Goal: Information Seeking & Learning: Learn about a topic

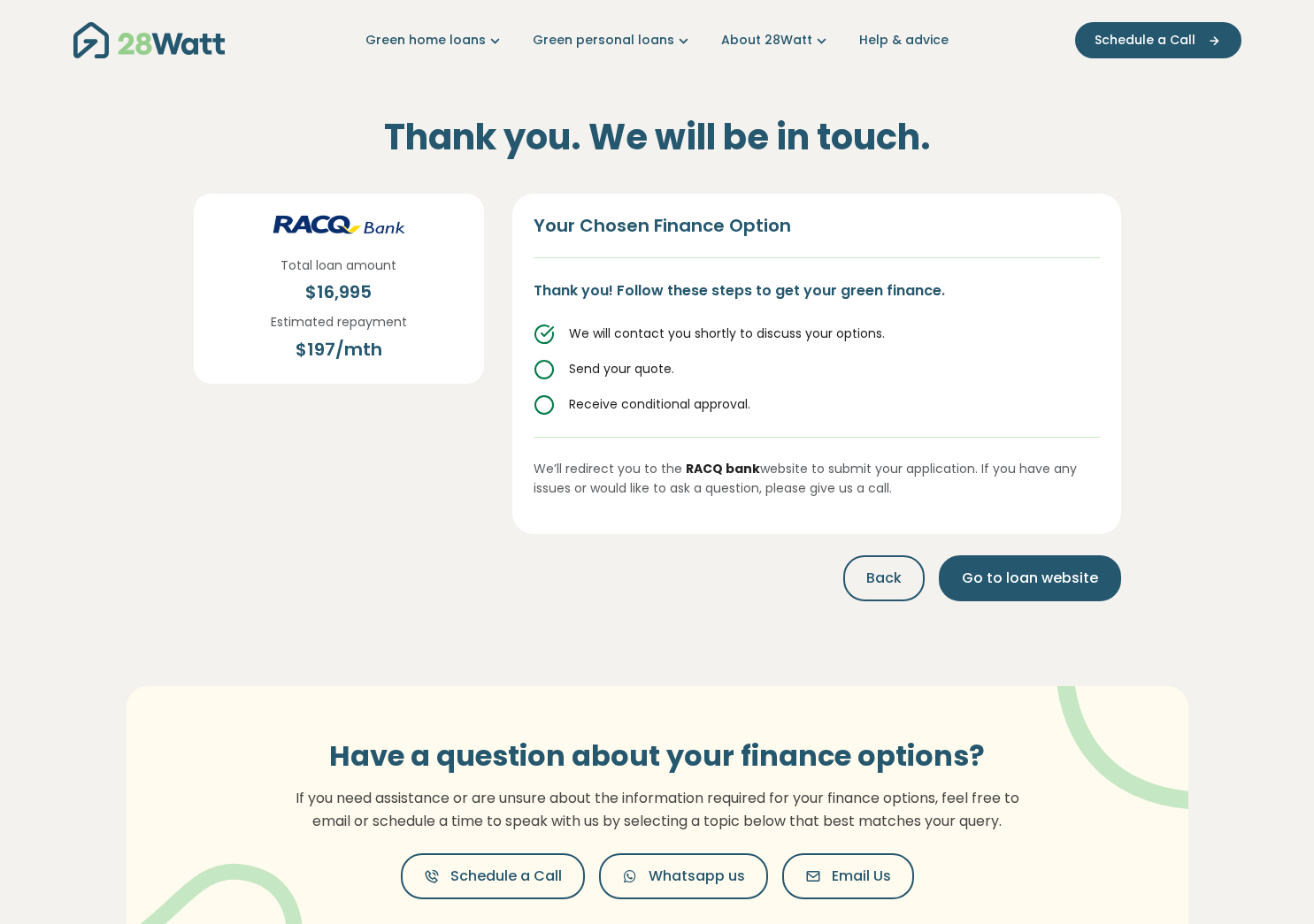
scroll to position [65, 0]
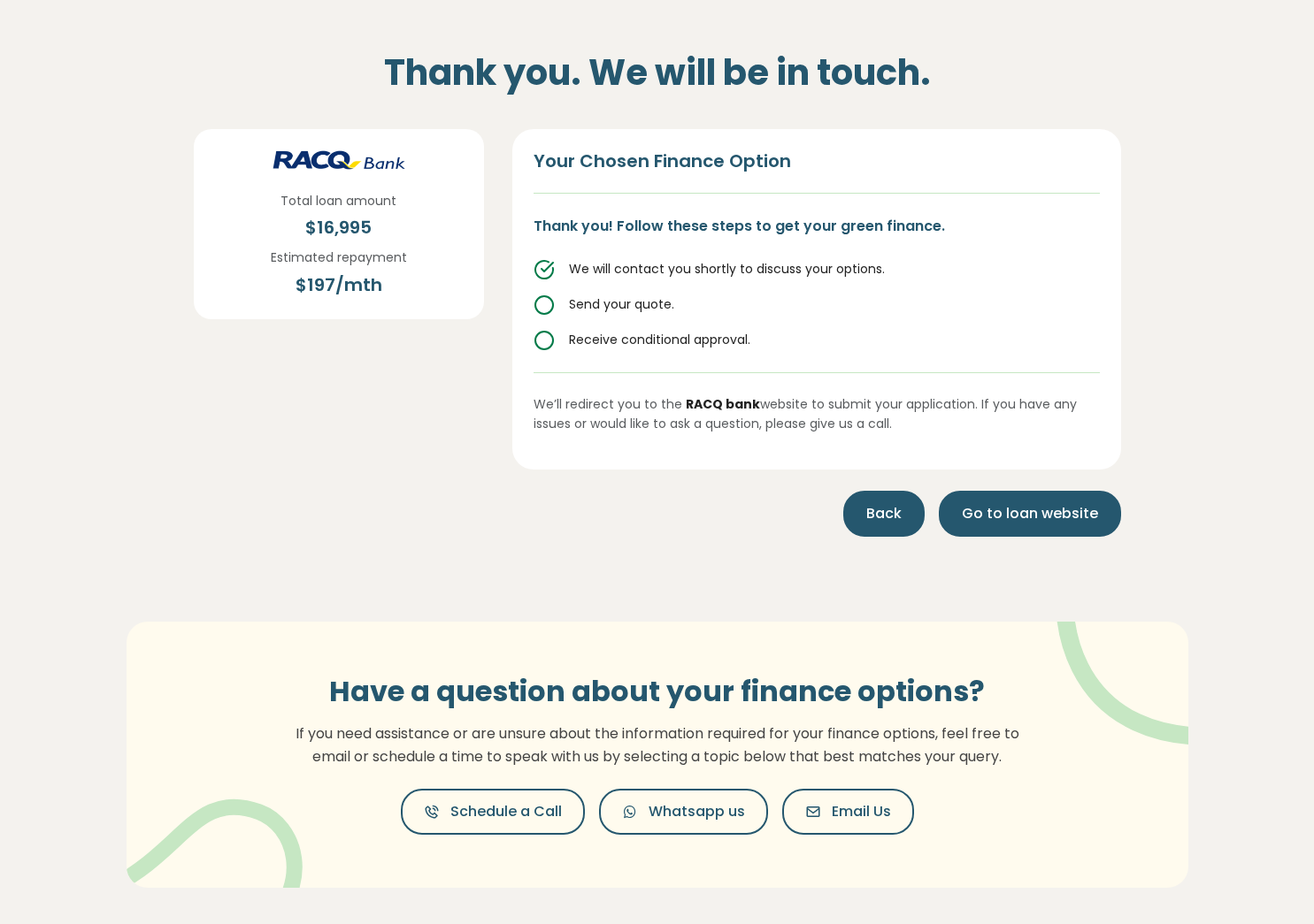
click at [874, 503] on span "Back" at bounding box center [884, 514] width 36 height 21
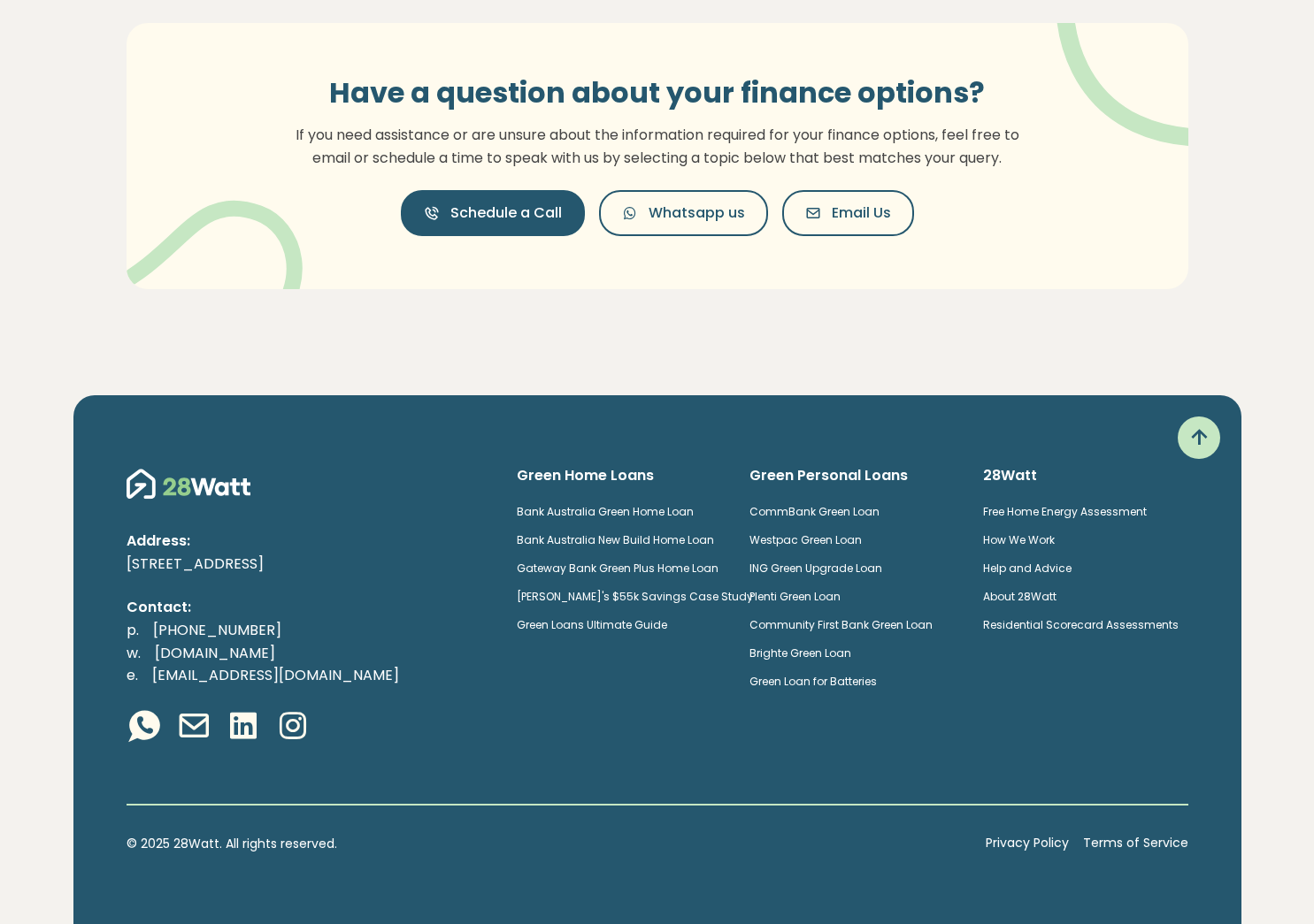
scroll to position [1262, 0]
click at [831, 603] on link "Plenti Green Loan" at bounding box center [795, 597] width 91 height 15
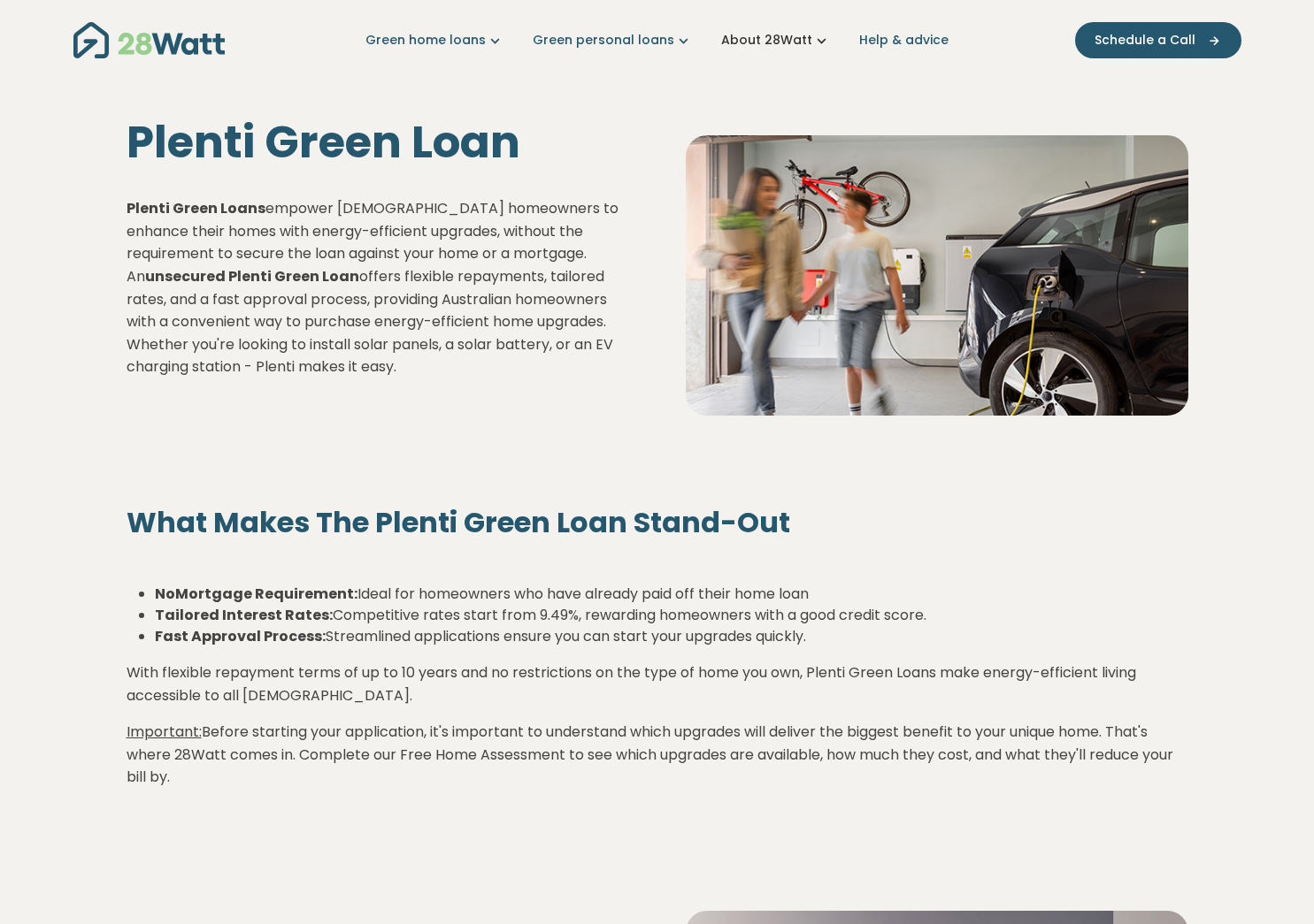
click at [778, 41] on link "About 28Watt" at bounding box center [776, 40] width 110 height 18
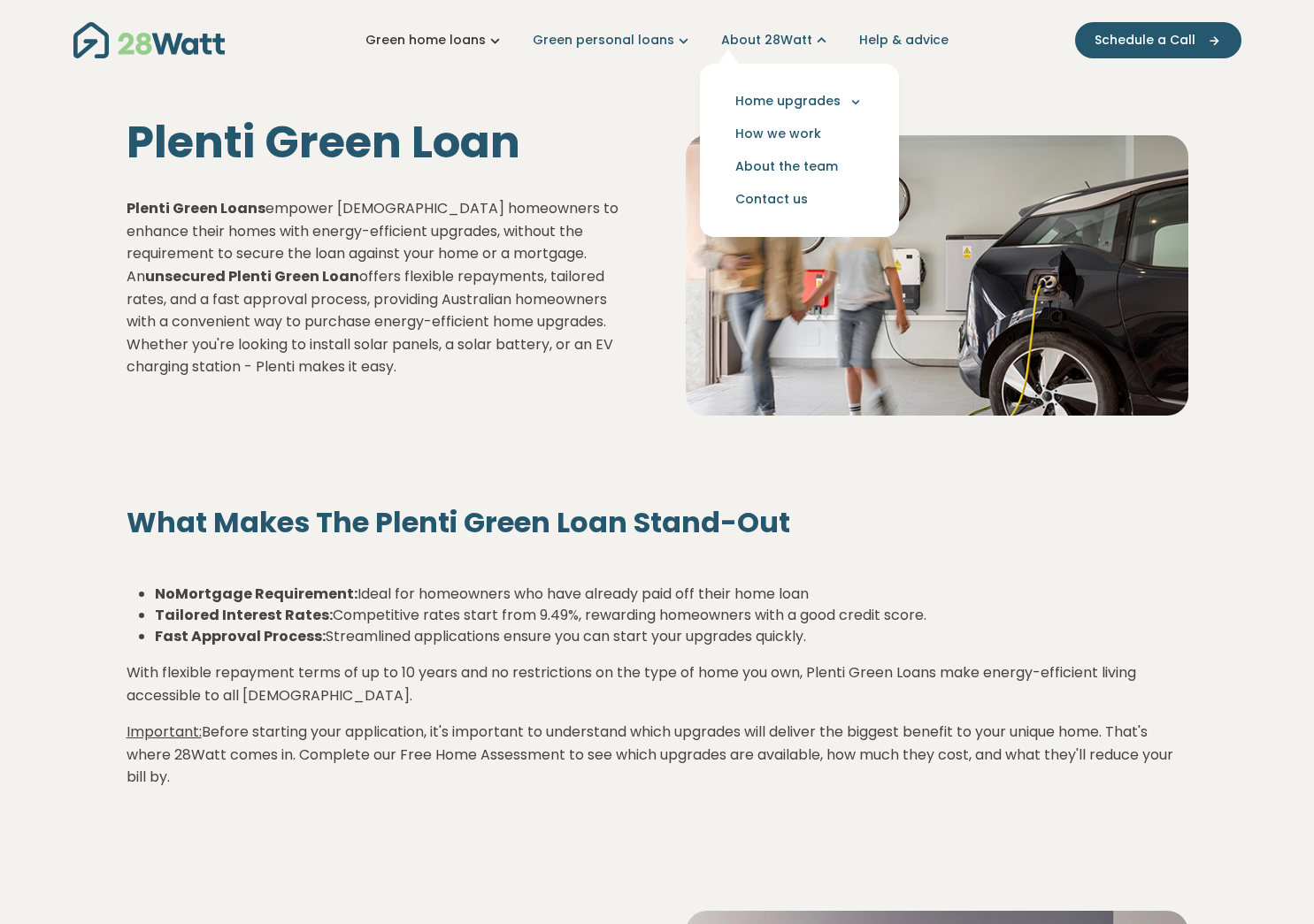
click at [431, 45] on link "Green home loans" at bounding box center [435, 40] width 139 height 18
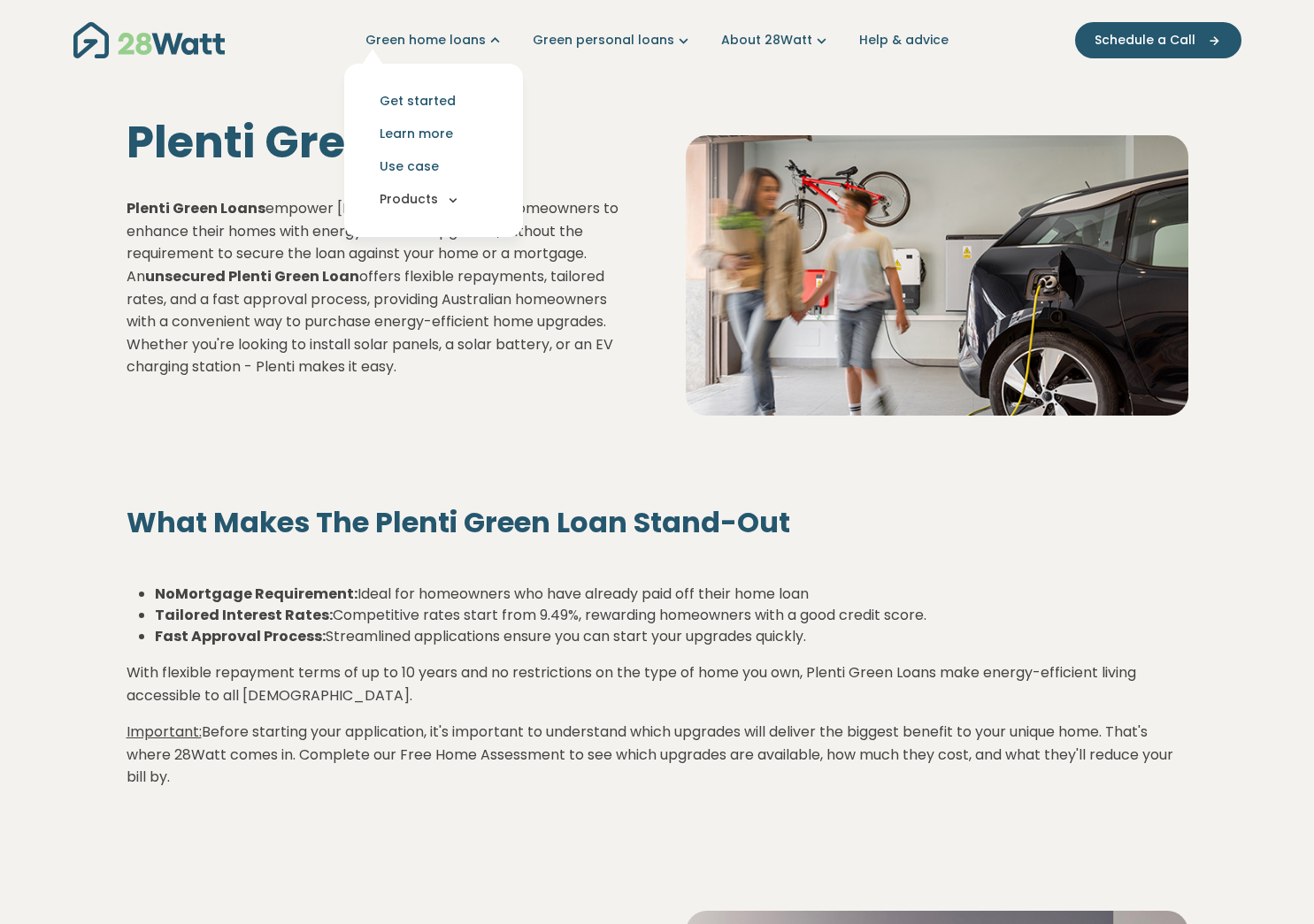
click at [436, 197] on button "Products" at bounding box center [433, 200] width 151 height 33
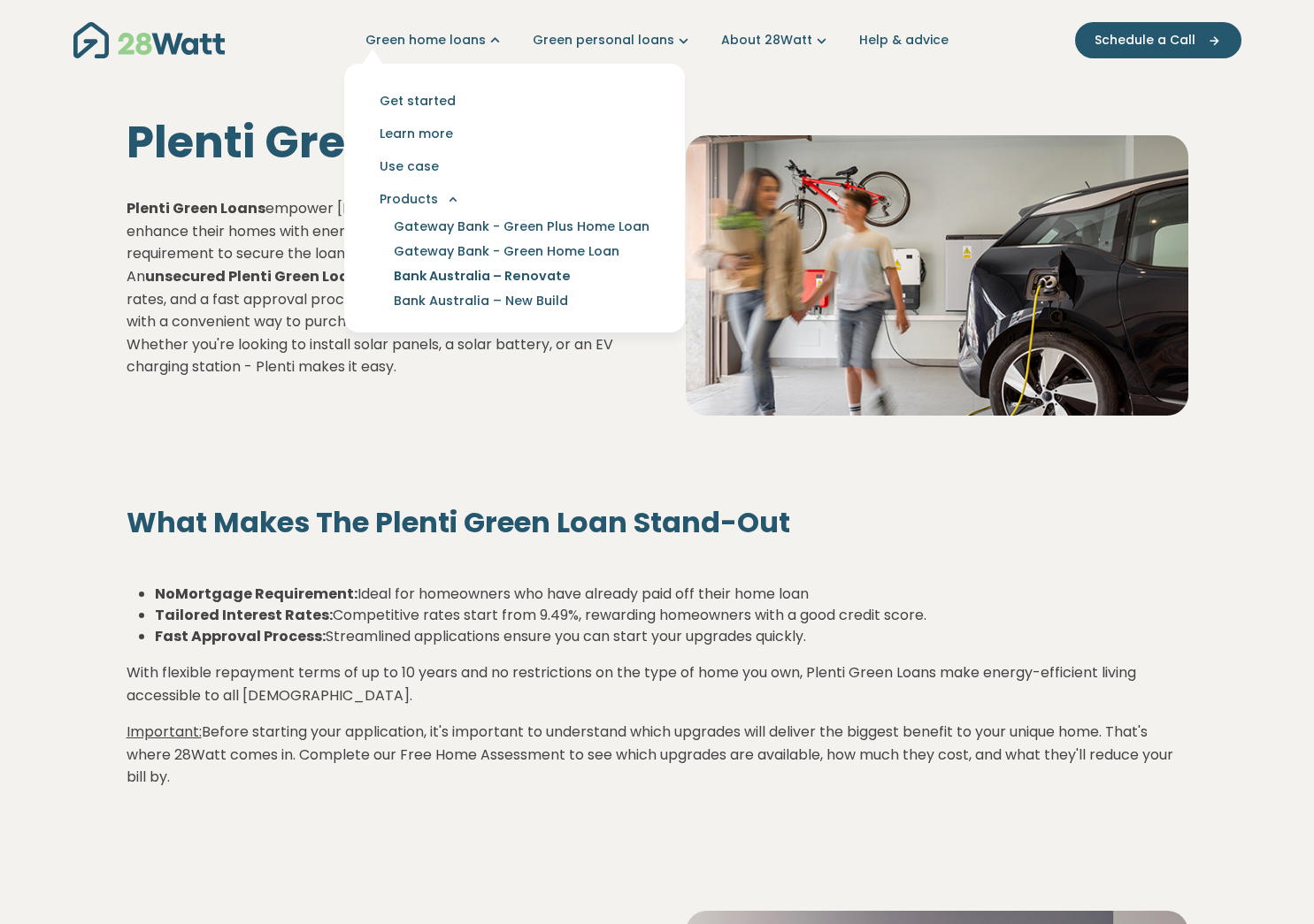
click at [456, 272] on link "Bank Australia – Renovate" at bounding box center [481, 276] width 219 height 25
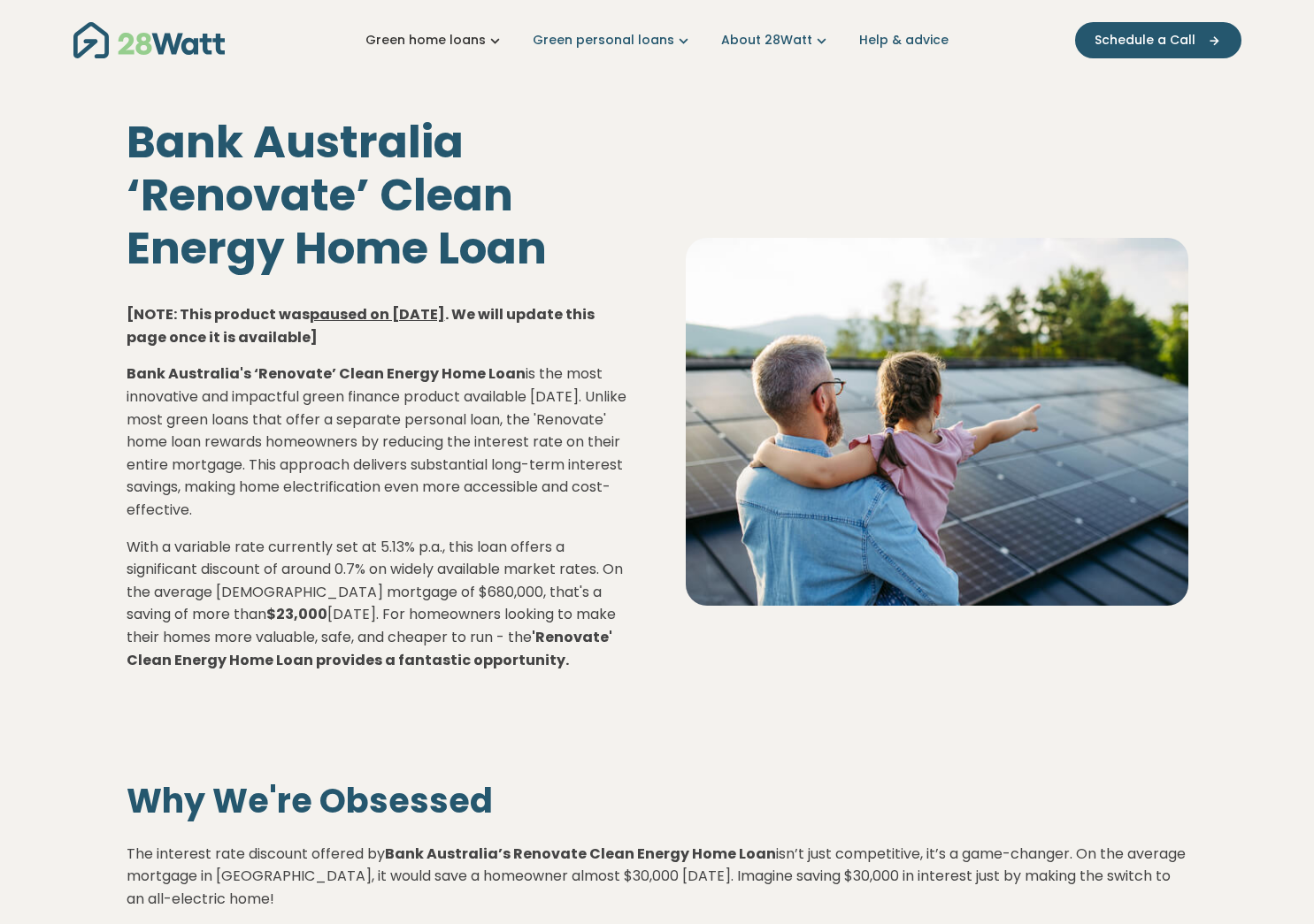
click at [438, 40] on link "Green home loans" at bounding box center [435, 40] width 139 height 18
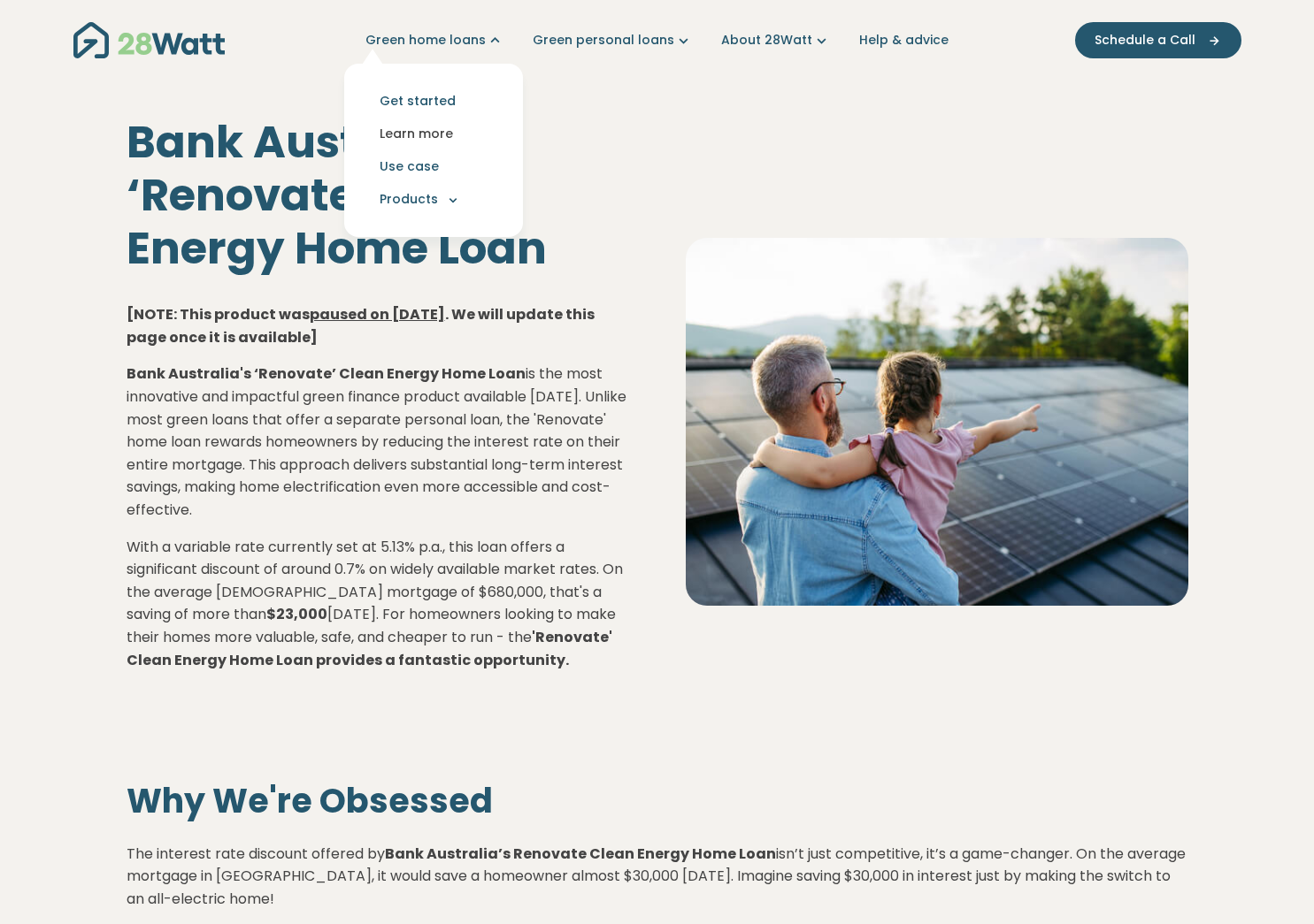
click at [429, 131] on link "Learn more" at bounding box center [433, 134] width 151 height 33
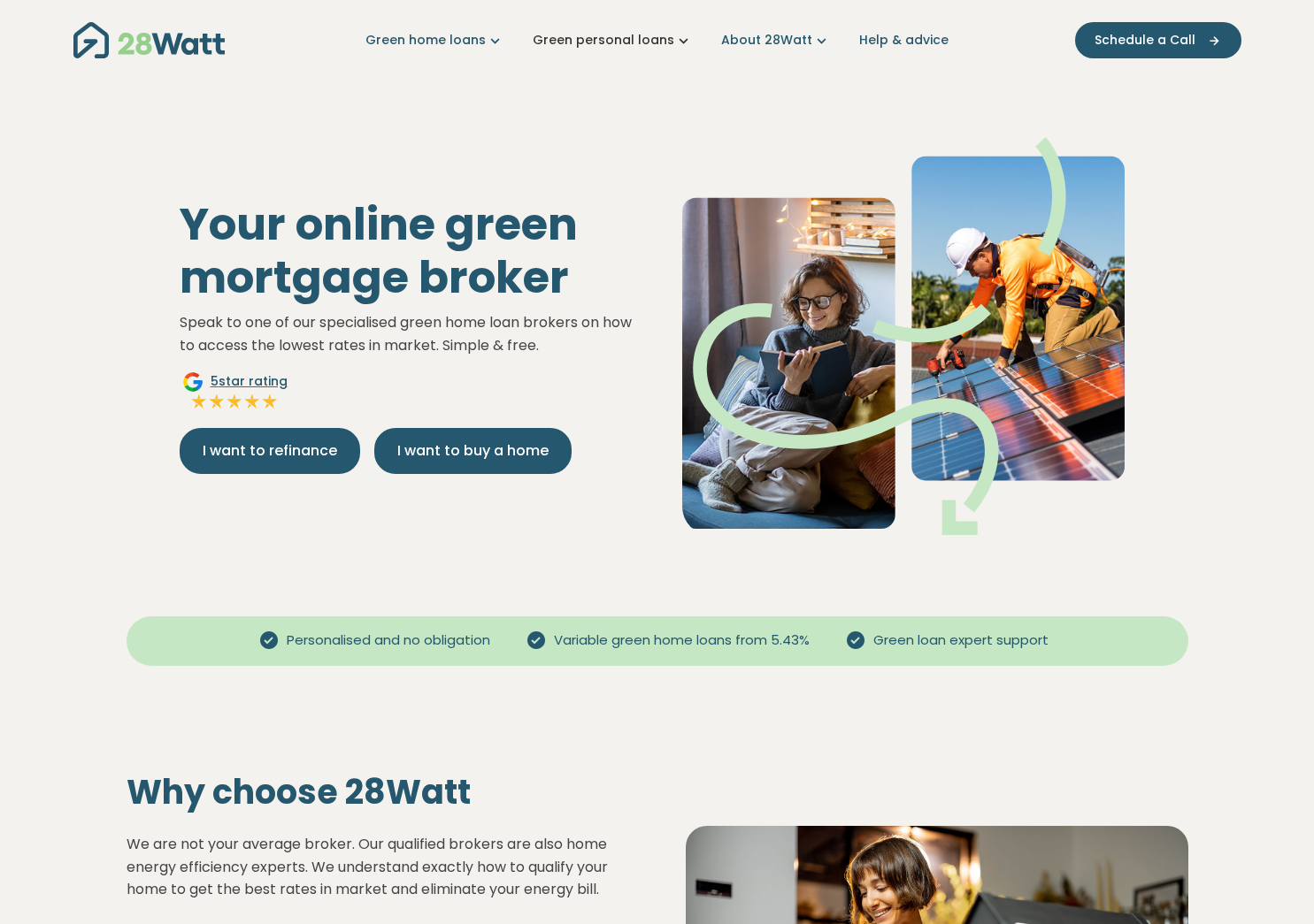
click at [604, 43] on link "Green personal loans" at bounding box center [613, 40] width 160 height 18
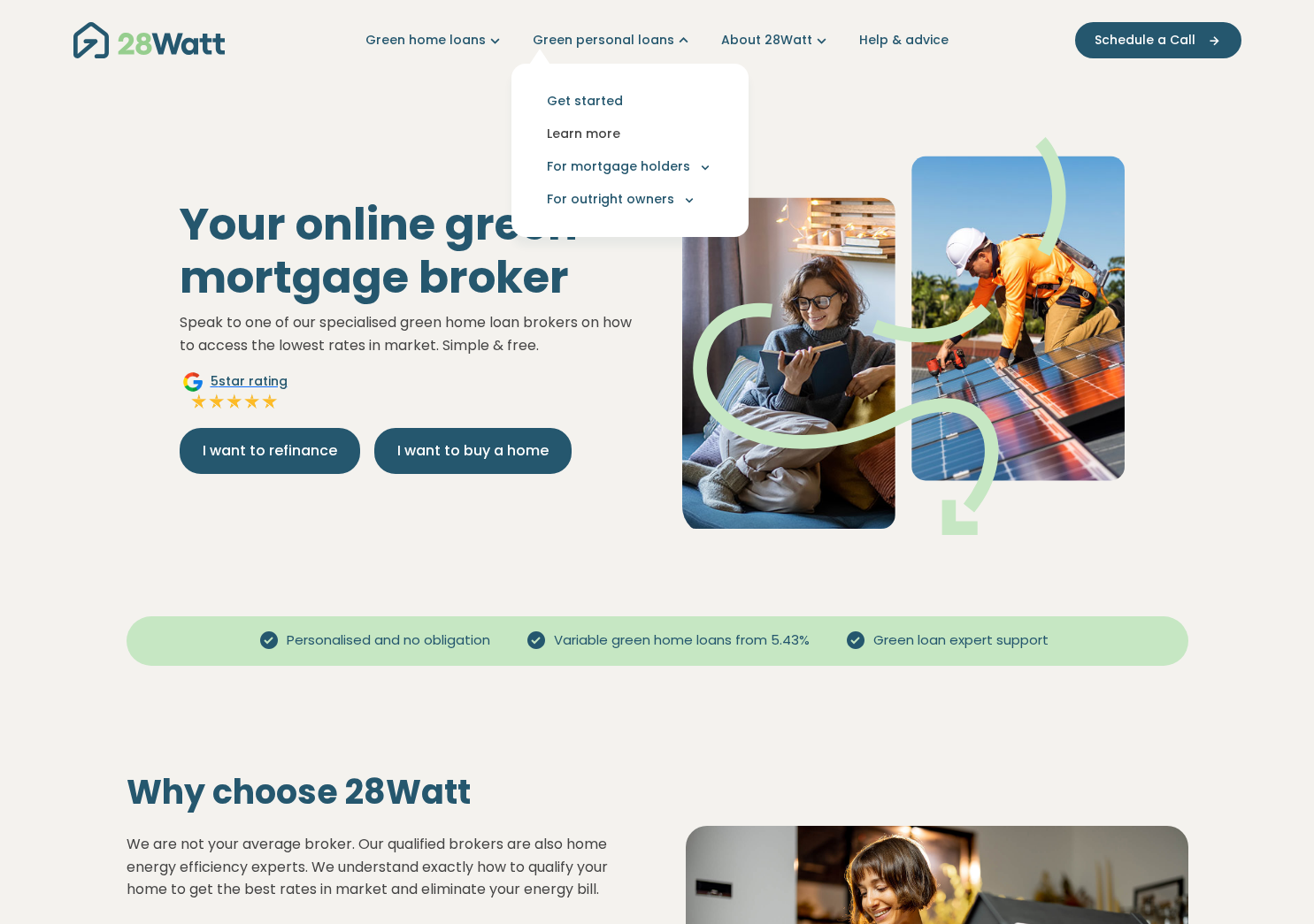
click at [591, 130] on link "Learn more" at bounding box center [630, 134] width 208 height 33
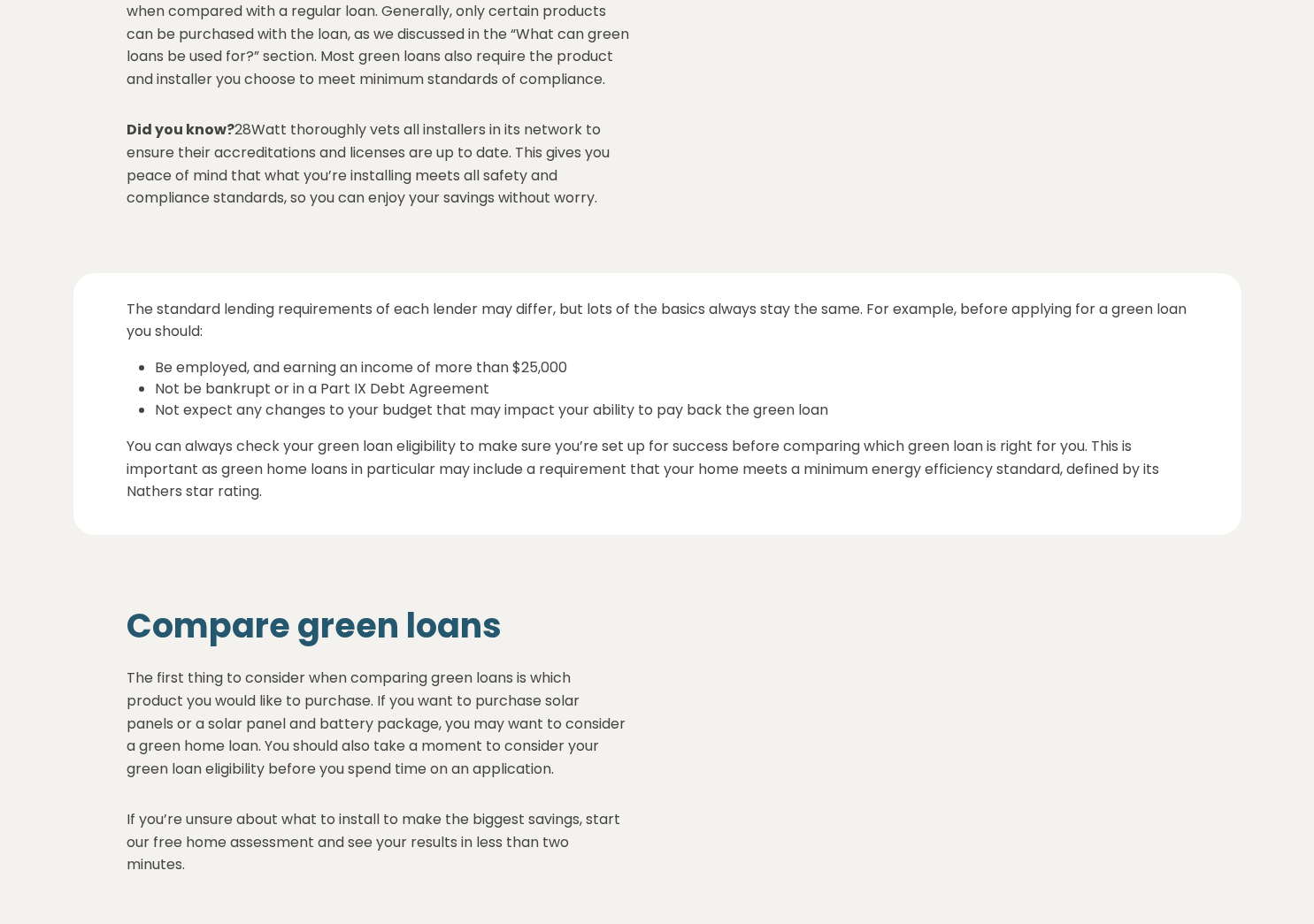
scroll to position [5690, 0]
